Goal: Transaction & Acquisition: Obtain resource

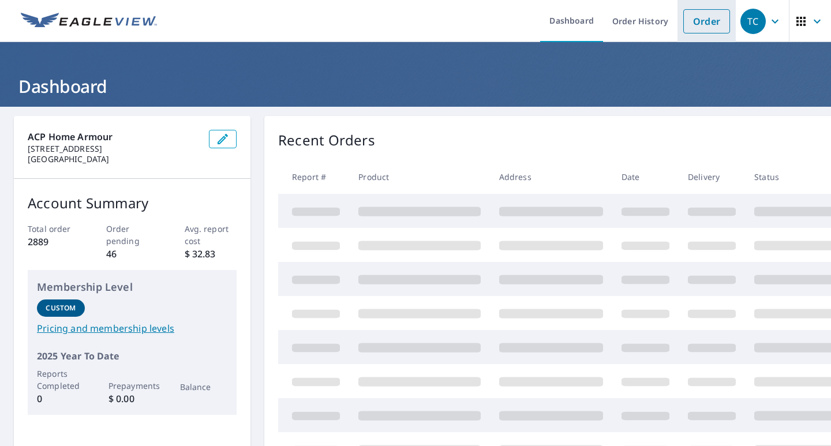
click at [698, 24] on link "Order" at bounding box center [706, 21] width 47 height 24
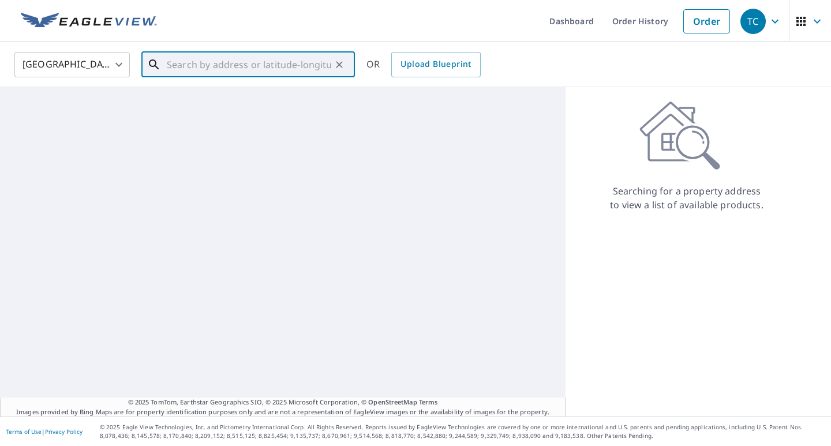
click at [258, 63] on input "text" at bounding box center [249, 64] width 164 height 32
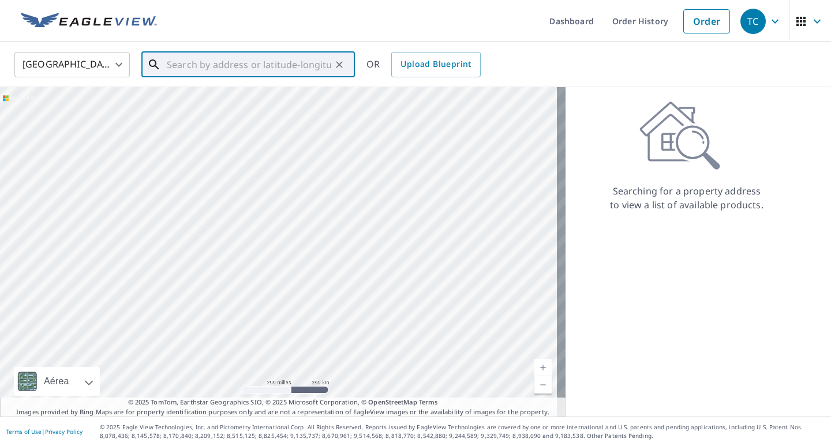
paste input "8941 NW"
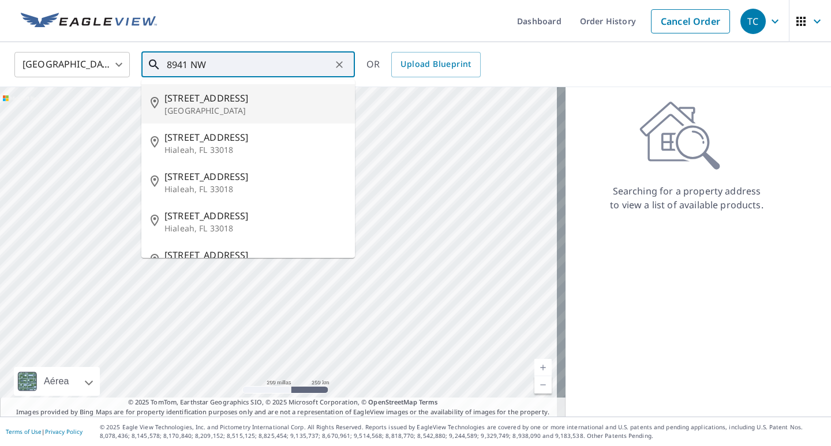
click at [249, 104] on span "[STREET_ADDRESS]" at bounding box center [254, 98] width 181 height 14
type input "[STREET_ADDRESS]"
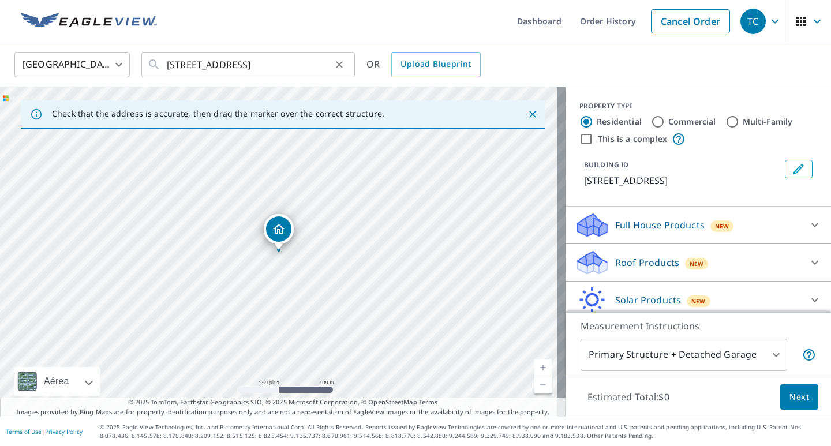
click at [289, 63] on div "[STREET_ADDRESS] ​" at bounding box center [247, 64] width 213 height 25
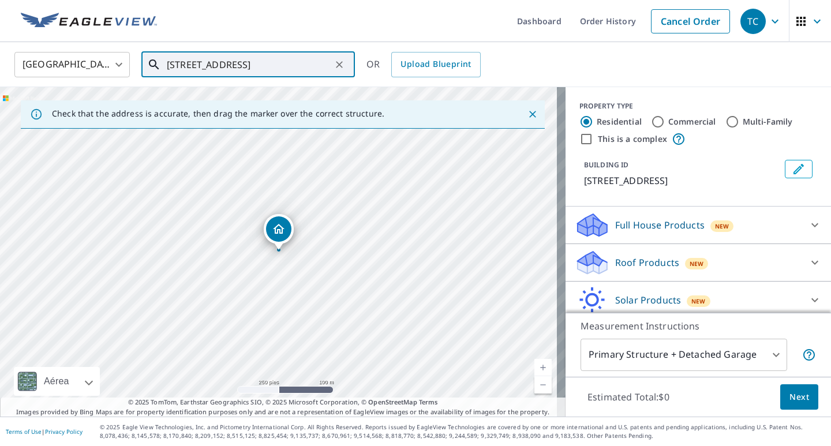
drag, startPoint x: 345, startPoint y: 64, endPoint x: 263, endPoint y: 61, distance: 82.5
click at [343, 66] on button "Clear" at bounding box center [339, 65] width 16 height 16
paste input "8941 NW"
click at [262, 62] on input "8941 NW 25th ct" at bounding box center [249, 64] width 164 height 32
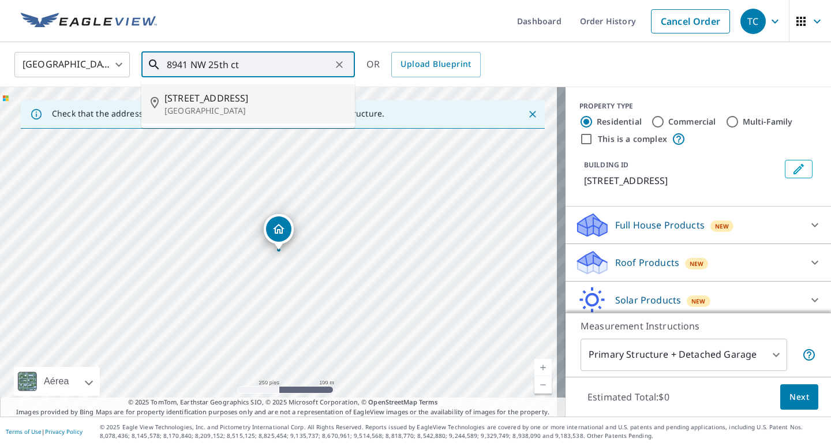
click at [245, 100] on span "[STREET_ADDRESS]" at bounding box center [254, 98] width 181 height 14
type input "[STREET_ADDRESS]"
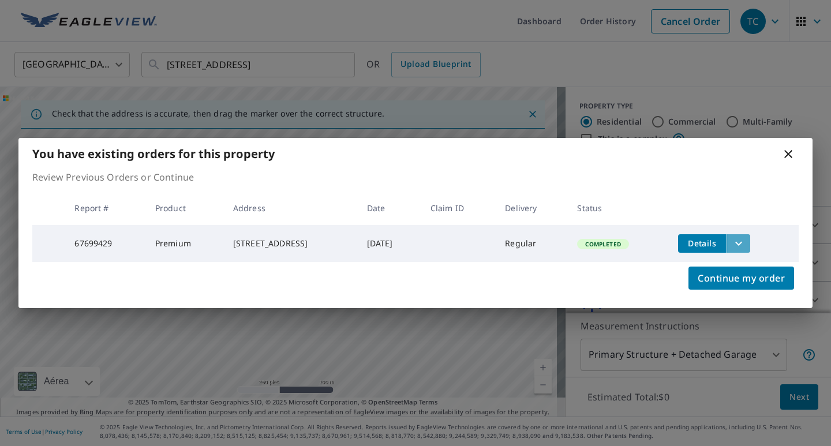
click at [740, 239] on icon "filesDropdownBtn-67699429" at bounding box center [738, 243] width 14 height 14
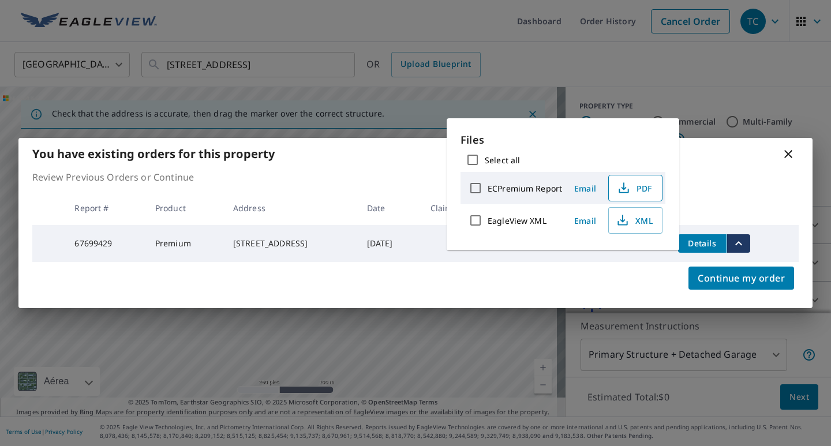
click at [634, 191] on span "PDF" at bounding box center [633, 188] width 37 height 14
